Goal: Task Accomplishment & Management: Complete application form

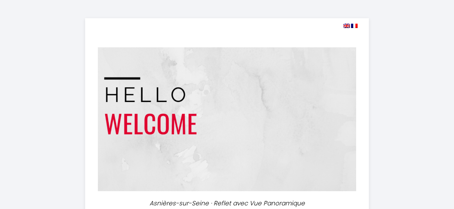
select select
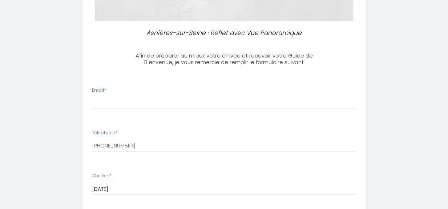
scroll to position [182, 0]
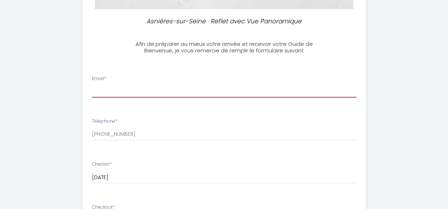
click at [116, 91] on input "Email *" at bounding box center [224, 90] width 265 height 13
type input "[EMAIL_ADDRESS][DOMAIN_NAME]"
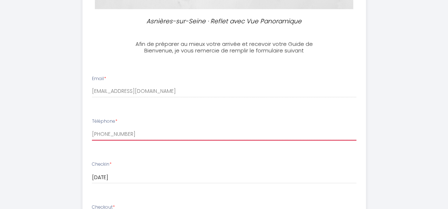
click at [176, 131] on input "[PHONE_NUMBER]" at bounding box center [224, 133] width 265 height 13
type input "[PHONE_NUMBER]"
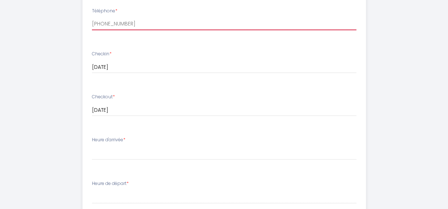
scroll to position [327, 0]
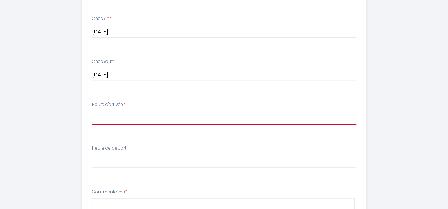
drag, startPoint x: 161, startPoint y: 114, endPoint x: 151, endPoint y: 117, distance: 10.1
click at [161, 114] on select "17:00 17:30 18:00 18:30 19:00 19:30 20:00 20:30 21:00 21:30 22:00" at bounding box center [224, 118] width 265 height 14
select select "17:30"
click at [92, 111] on select "17:00 17:30 18:00 18:30 19:00 19:30 20:00 20:30 21:00 21:30 22:00" at bounding box center [224, 118] width 265 height 14
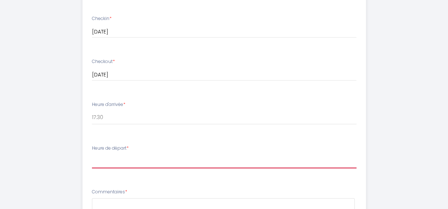
click at [129, 160] on select "00:00 00:30 01:00 01:30 02:00 02:30 03:00 03:30 04:00 04:30 05:00 05:30 06:00 0…" at bounding box center [224, 161] width 265 height 14
select select "11:00"
click at [92, 154] on select "00:00 00:30 01:00 01:30 02:00 02:30 03:00 03:30 04:00 04:30 05:00 05:30 06:00 0…" at bounding box center [224, 161] width 265 height 14
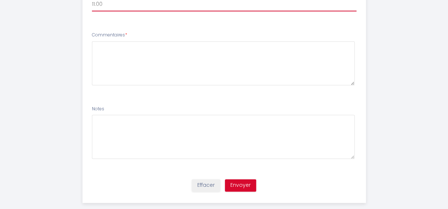
scroll to position [495, 0]
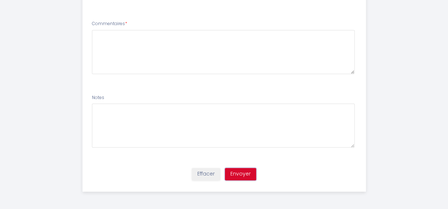
click at [232, 169] on button "Envoyer" at bounding box center [240, 174] width 31 height 12
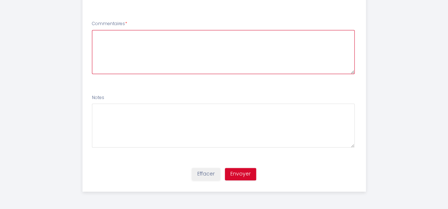
click at [155, 47] on textarea at bounding box center [223, 52] width 263 height 44
type textarea "Bonjour, merci pour la réservation !"
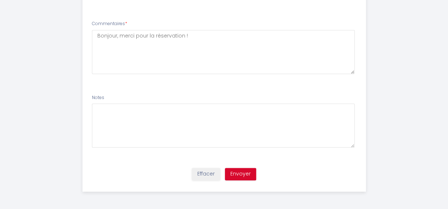
click at [234, 167] on div "Effacer Envoyer" at bounding box center [224, 177] width 292 height 28
click at [234, 169] on button "Envoyer" at bounding box center [240, 174] width 31 height 12
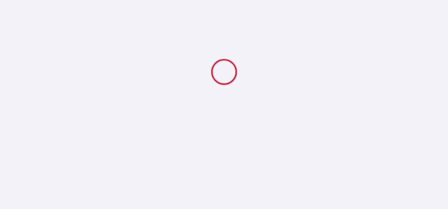
select select "17:30"
select select "11:00"
